Goal: Information Seeking & Learning: Learn about a topic

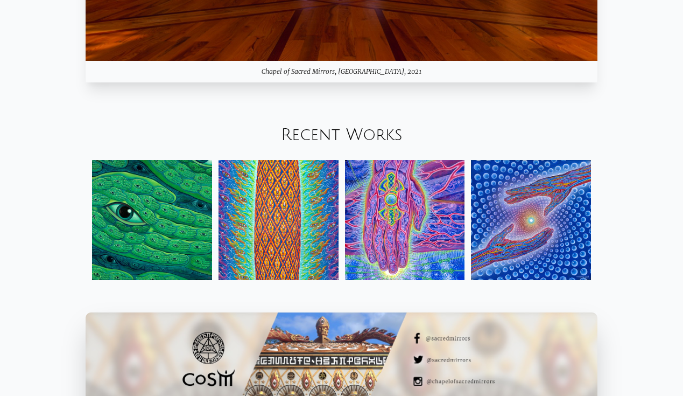
scroll to position [1232, 0]
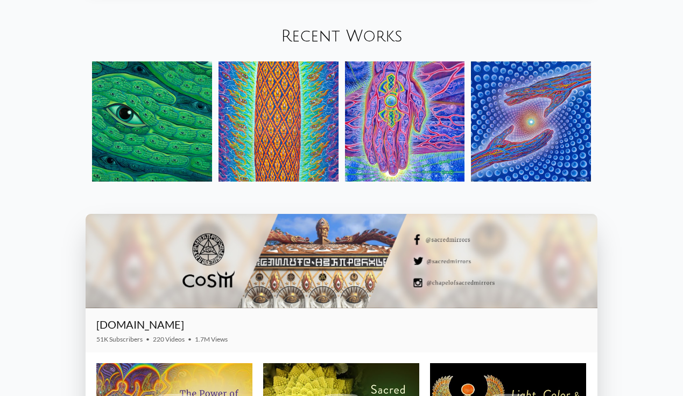
click at [408, 109] on img at bounding box center [405, 121] width 120 height 120
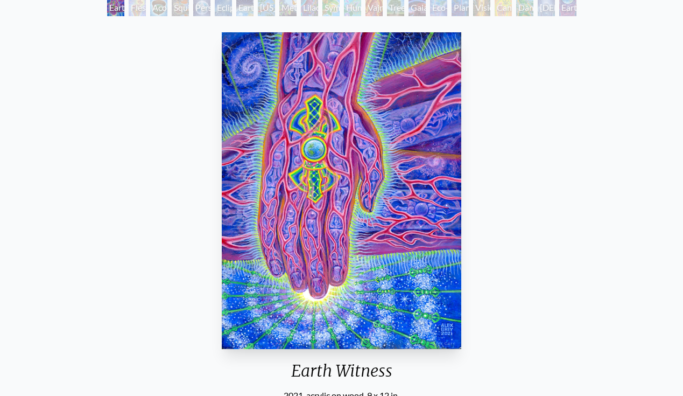
scroll to position [53, 0]
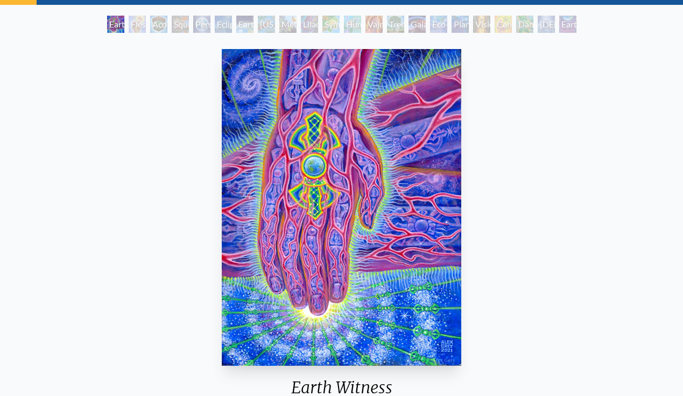
click at [556, 160] on div "Earth Witness 2021, acrylic on wood, 9 x 12 in. Visit the CoSM Shop" at bounding box center [342, 270] width 666 height 451
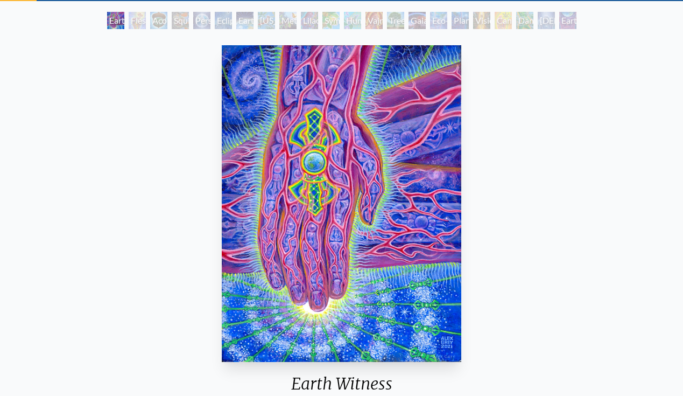
scroll to position [56, 0]
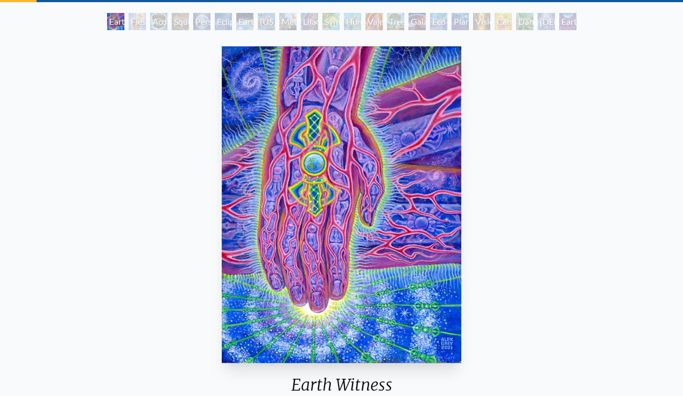
click at [137, 25] on div "Flesh of the Gods" at bounding box center [137, 21] width 17 height 17
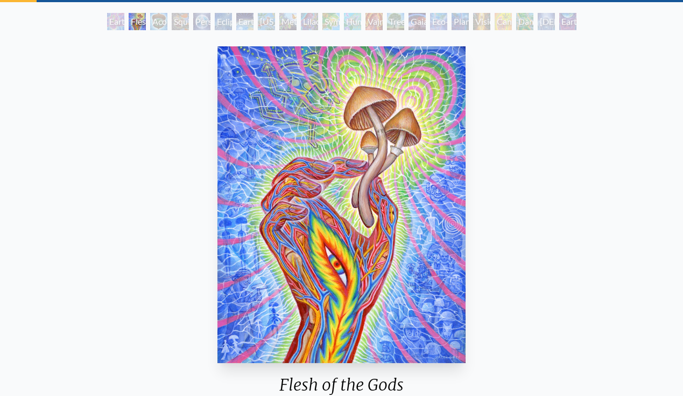
click at [189, 24] on div "Squirrel" at bounding box center [180, 21] width 17 height 17
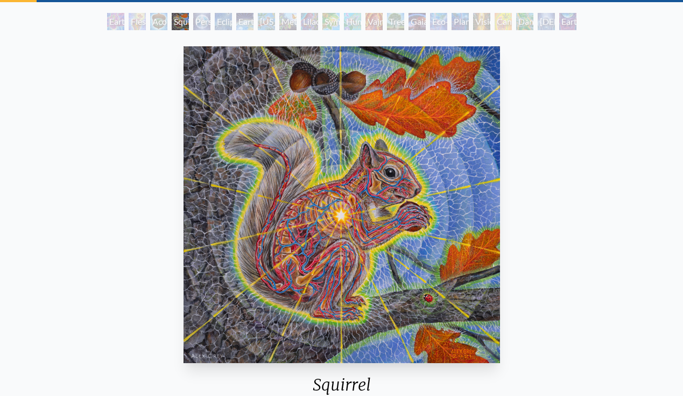
click at [204, 20] on div "Person Planet" at bounding box center [201, 21] width 17 height 17
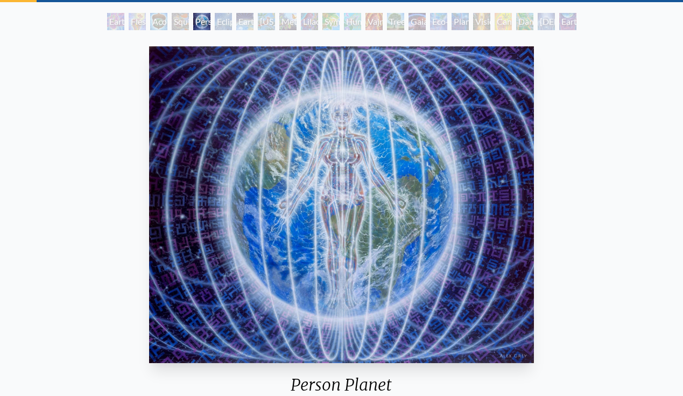
click at [237, 24] on div "Earth Energies" at bounding box center [244, 21] width 17 height 17
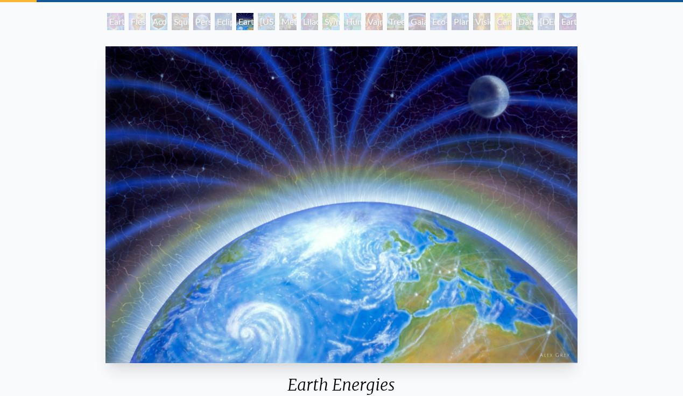
click at [282, 23] on div "Metamorphosis" at bounding box center [288, 21] width 17 height 17
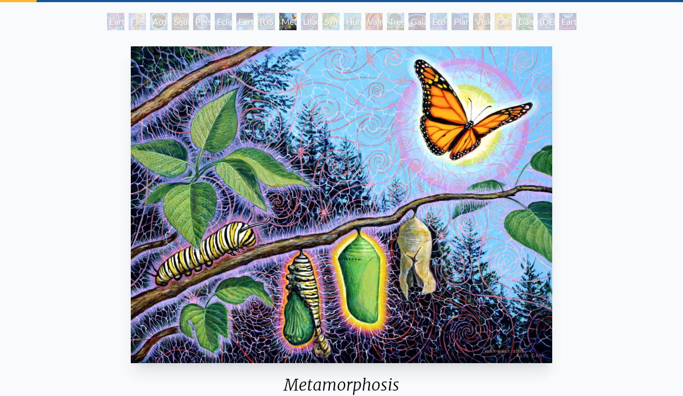
click at [333, 22] on div "Symbiosis: Gall Wasp & Oak Tree" at bounding box center [331, 21] width 17 height 17
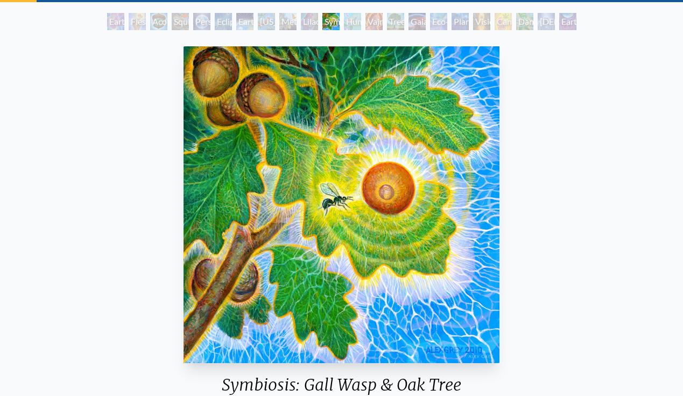
click at [404, 20] on div "Tree & Person" at bounding box center [395, 21] width 17 height 17
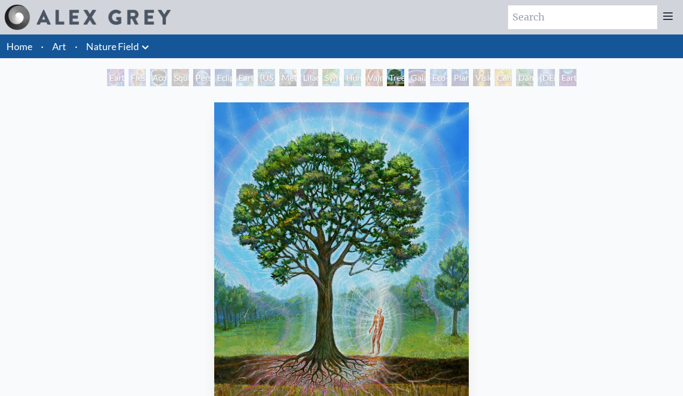
click at [409, 78] on div "Gaia" at bounding box center [417, 77] width 17 height 17
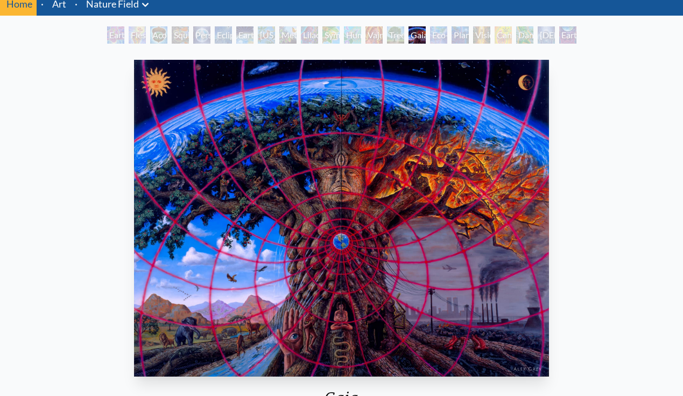
scroll to position [44, 0]
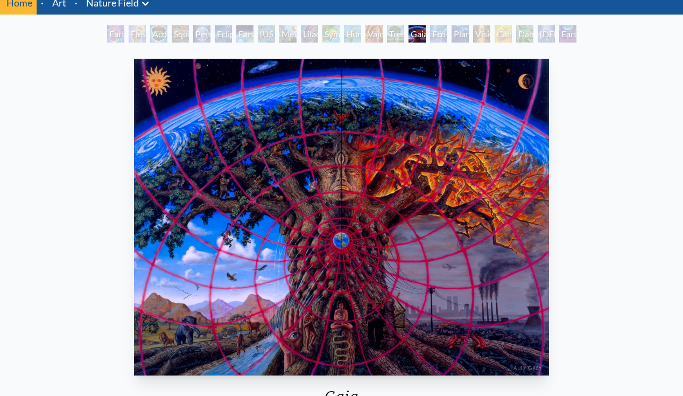
click at [432, 32] on div "Eco-Atlas" at bounding box center [438, 33] width 17 height 17
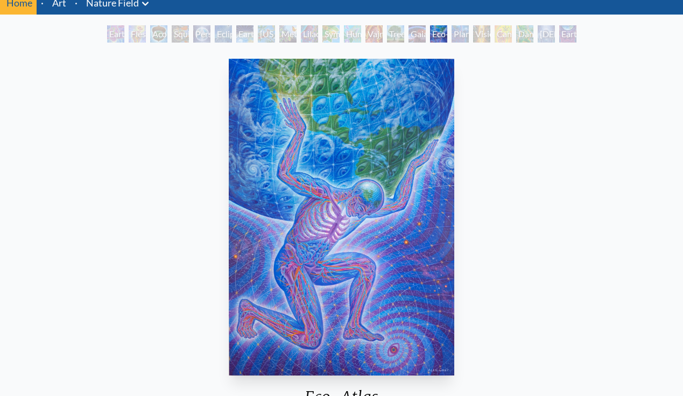
click at [469, 34] on div "Planetary Prayers" at bounding box center [460, 33] width 17 height 17
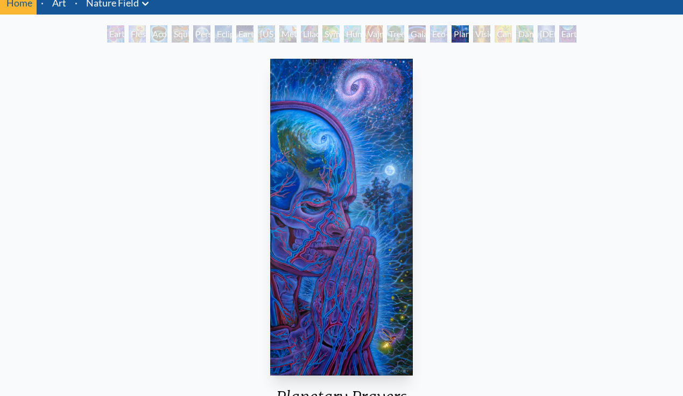
click at [505, 34] on div "Cannabis Mudra" at bounding box center [503, 33] width 17 height 17
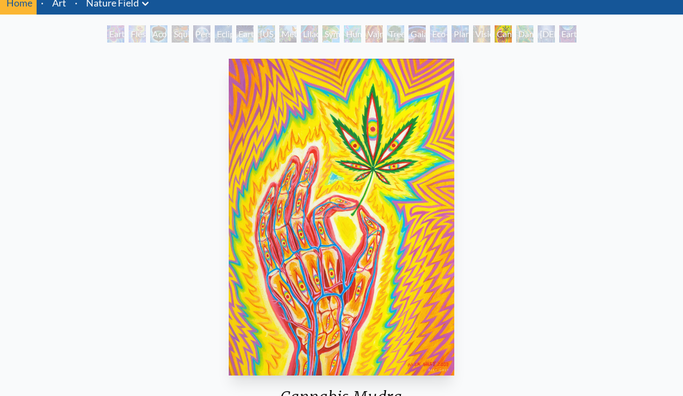
click at [512, 35] on div "Cannabis Mudra" at bounding box center [503, 33] width 17 height 17
click at [546, 34] on div "[DEMOGRAPHIC_DATA] in the Ocean of Awareness" at bounding box center [546, 33] width 17 height 17
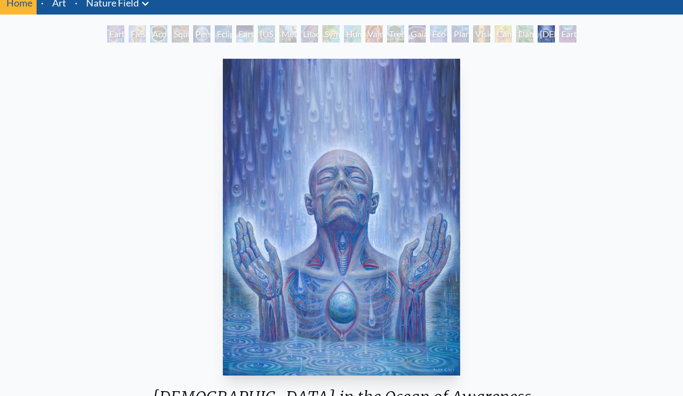
click at [555, 34] on div "[DEMOGRAPHIC_DATA] in the Ocean of Awareness" at bounding box center [546, 33] width 17 height 17
click at [572, 36] on div "Earthmind" at bounding box center [568, 33] width 17 height 17
